Goal: Check status: Check status

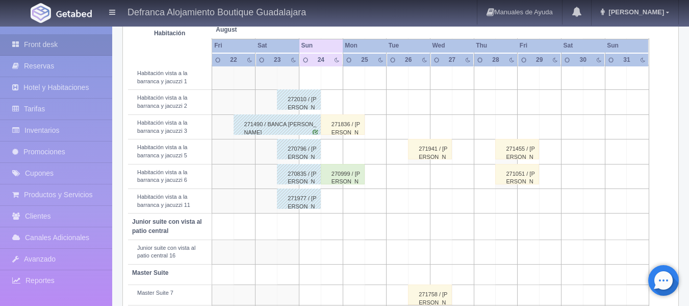
scroll to position [357, 0]
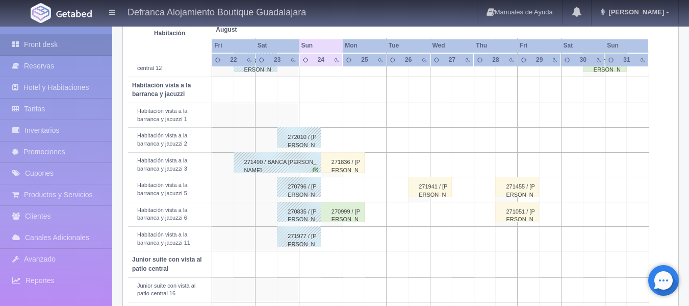
click at [343, 166] on div "271836 / [PERSON_NAME]" at bounding box center [343, 162] width 44 height 20
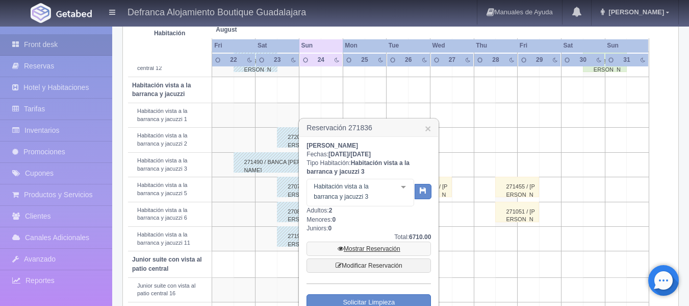
click at [382, 247] on link "Mostrar Reservación" at bounding box center [369, 248] width 124 height 14
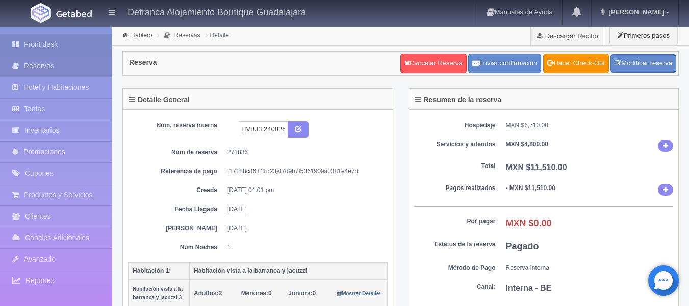
click at [44, 45] on link "Front desk" at bounding box center [56, 44] width 112 height 21
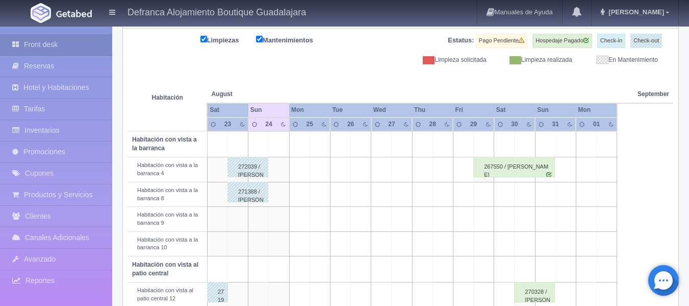
scroll to position [109, 0]
